Goal: Task Accomplishment & Management: Manage account settings

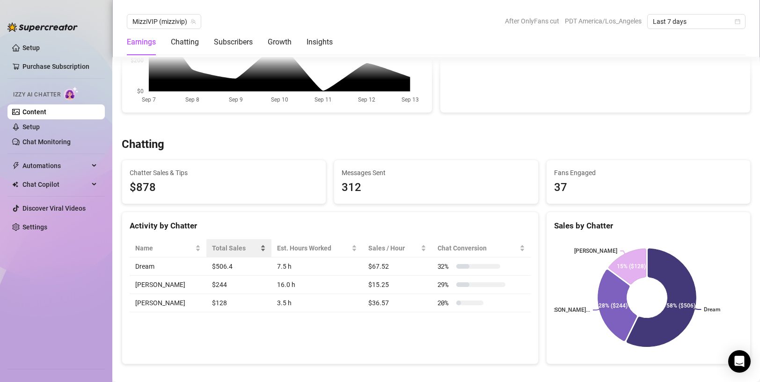
scroll to position [281, 0]
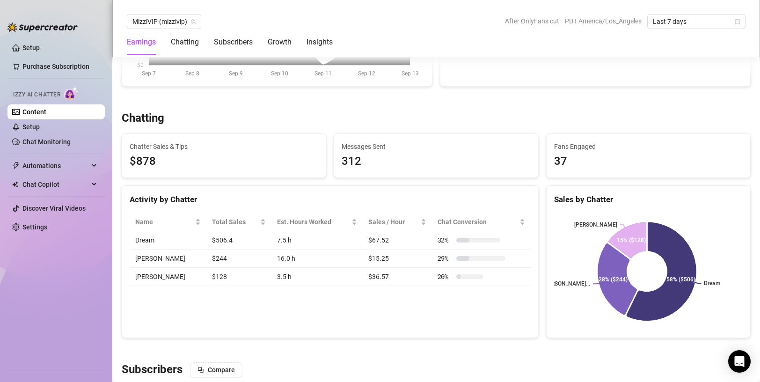
drag, startPoint x: 196, startPoint y: 263, endPoint x: 332, endPoint y: 265, distance: 136.7
click at [332, 265] on tr "[PERSON_NAME] $244 16.0 h $15.25 29 %" at bounding box center [330, 258] width 401 height 18
click at [332, 265] on td "16.0 h" at bounding box center [316, 258] width 91 height 18
drag, startPoint x: 355, startPoint y: 262, endPoint x: 439, endPoint y: 262, distance: 83.8
click at [439, 262] on tr "[PERSON_NAME] $244 16.0 h $15.25 29 %" at bounding box center [330, 258] width 401 height 18
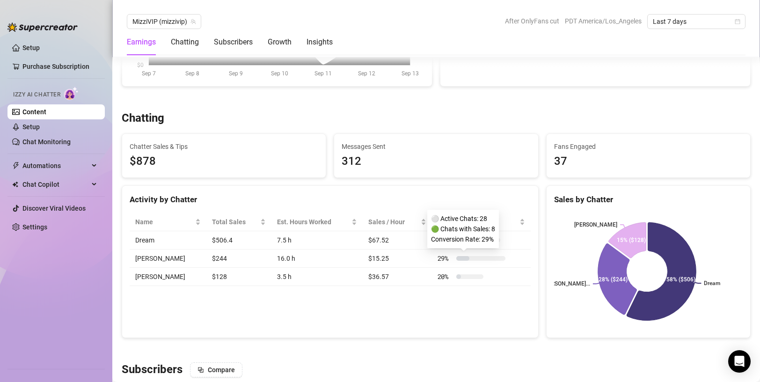
click at [439, 262] on span "29 %" at bounding box center [445, 258] width 15 height 10
click at [416, 264] on td "$15.25" at bounding box center [397, 258] width 69 height 18
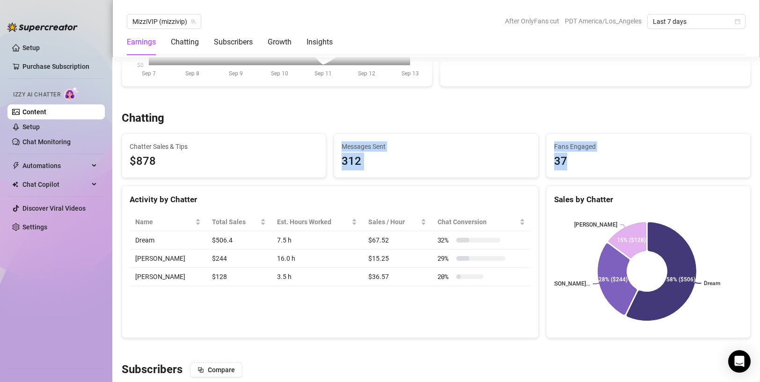
drag, startPoint x: 568, startPoint y: 161, endPoint x: 260, endPoint y: 155, distance: 307.6
click at [276, 155] on div "Chatting Chatter Sales & Tips $878 Messages Sent 312 Fans Engaged 37 Activity b…" at bounding box center [436, 224] width 637 height 227
click at [424, 176] on div "Messages Sent 312" at bounding box center [436, 156] width 204 height 44
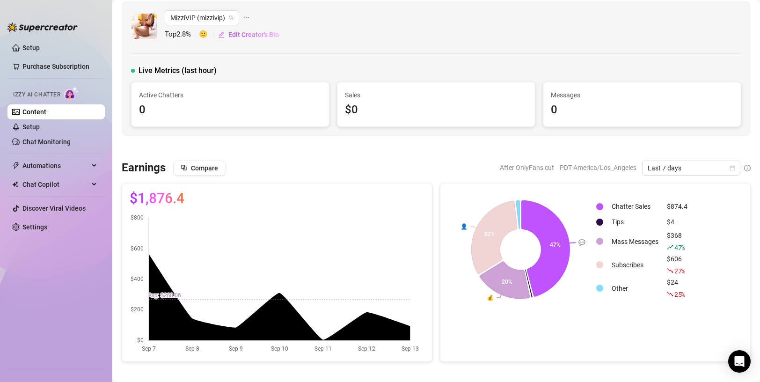
scroll to position [0, 0]
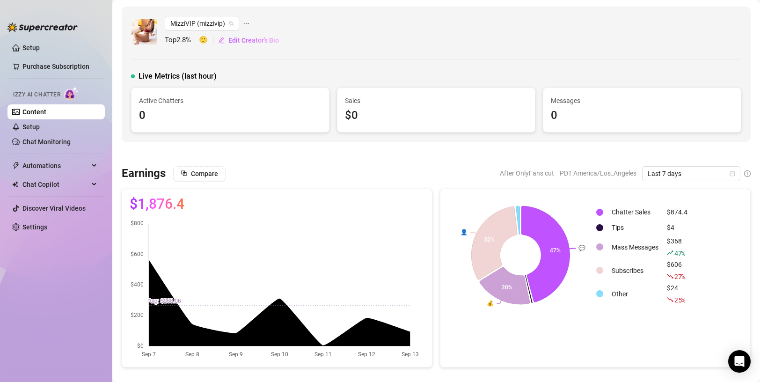
click at [446, 178] on div "Compare After OnlyFans cut PDT America/Los_Angeles Last 7 days" at bounding box center [462, 173] width 578 height 15
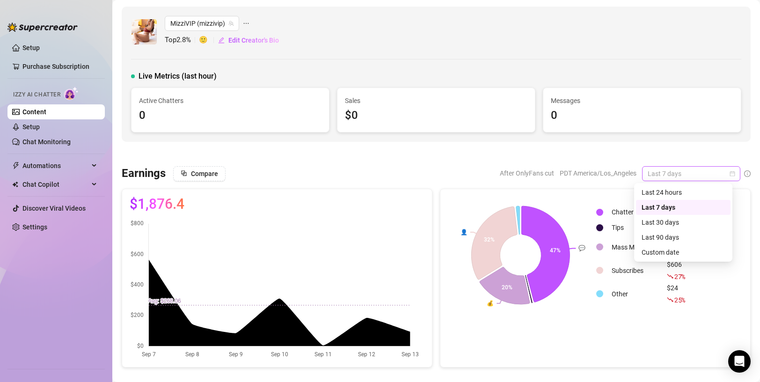
click at [674, 177] on span "Last 7 days" at bounding box center [691, 174] width 87 height 14
click at [685, 225] on div "Last 30 days" at bounding box center [683, 222] width 83 height 10
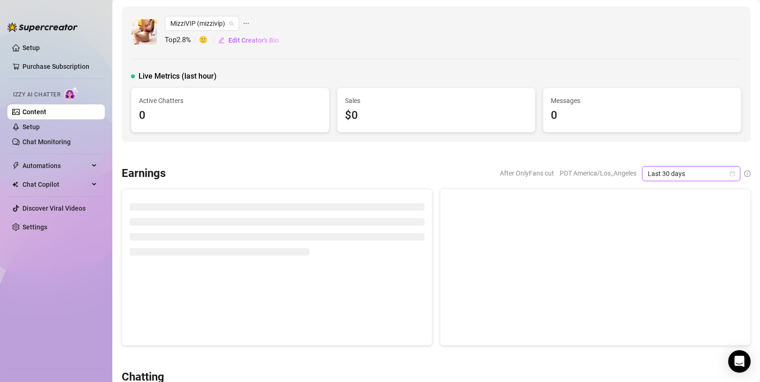
click at [426, 151] on div at bounding box center [436, 153] width 629 height 9
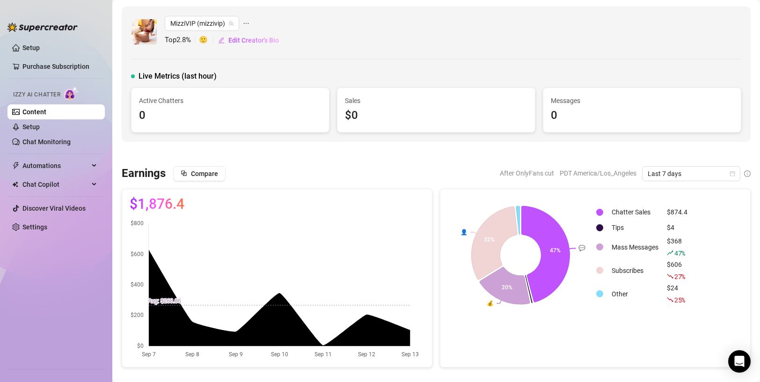
click at [38, 25] on img at bounding box center [42, 26] width 70 height 9
click at [654, 178] on span "Last 7 days" at bounding box center [691, 174] width 87 height 14
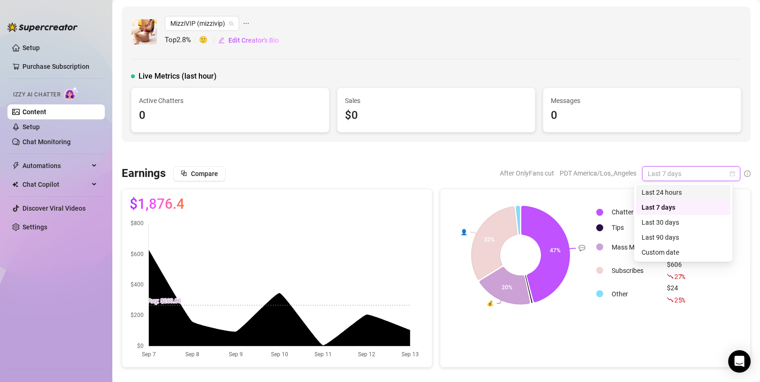
click at [688, 190] on div "Last 24 hours" at bounding box center [683, 192] width 83 height 10
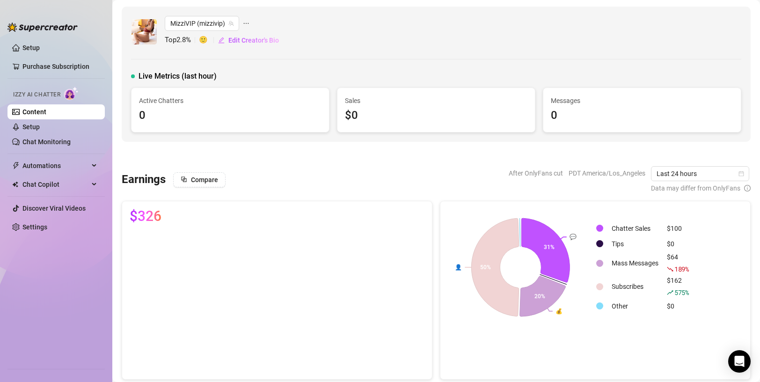
click at [306, 167] on div "Compare After OnlyFans cut PDT America/Los_Angeles Last 24 hours Data may diffe…" at bounding box center [462, 179] width 578 height 27
click at [268, 173] on div "Compare After OnlyFans cut PDT America/Los_Angeles Last 24 hours Data may diffe…" at bounding box center [462, 179] width 578 height 27
